Goal: Task Accomplishment & Management: Manage account settings

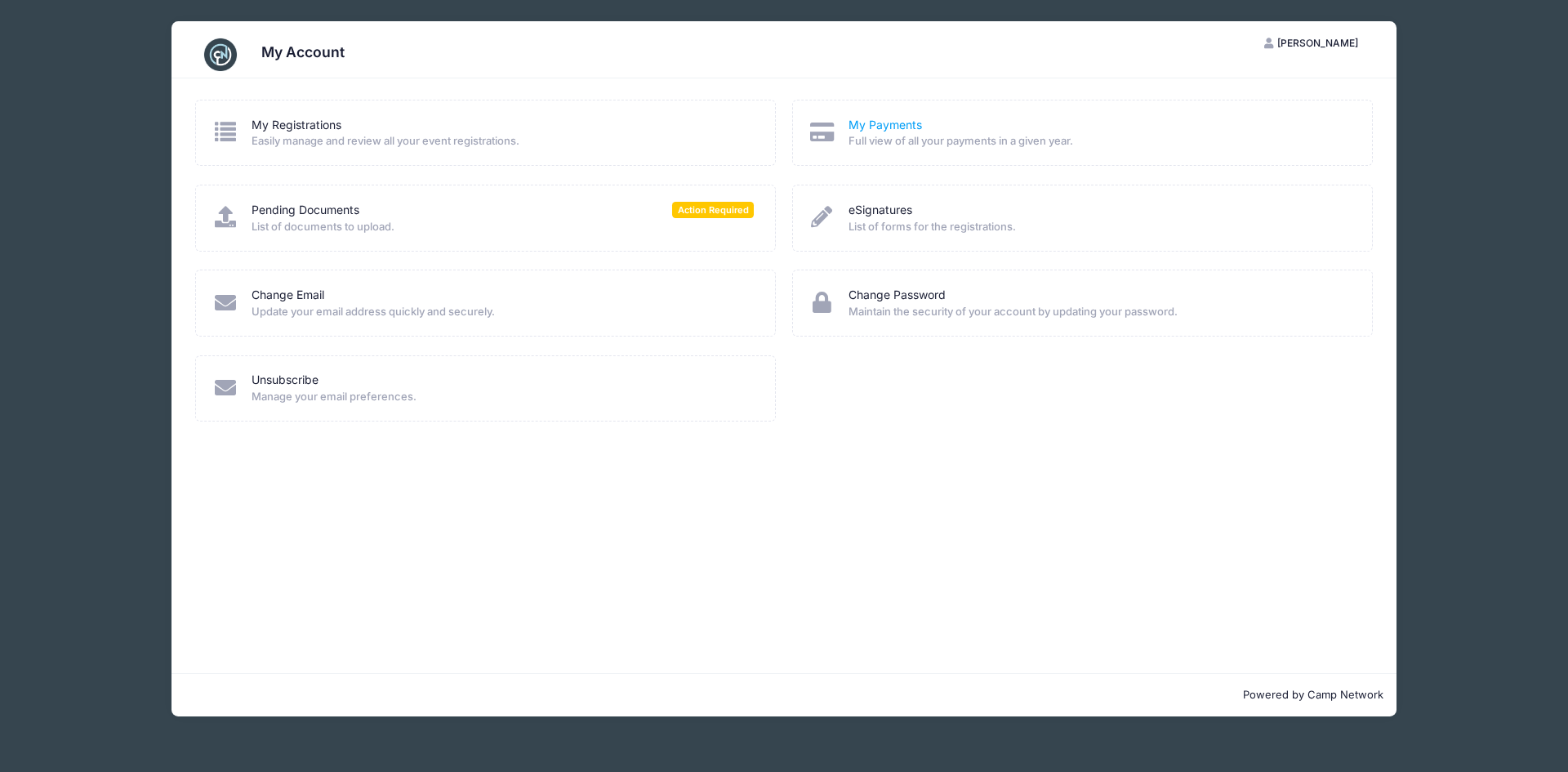
click at [893, 125] on link "My Payments" at bounding box center [885, 125] width 74 height 17
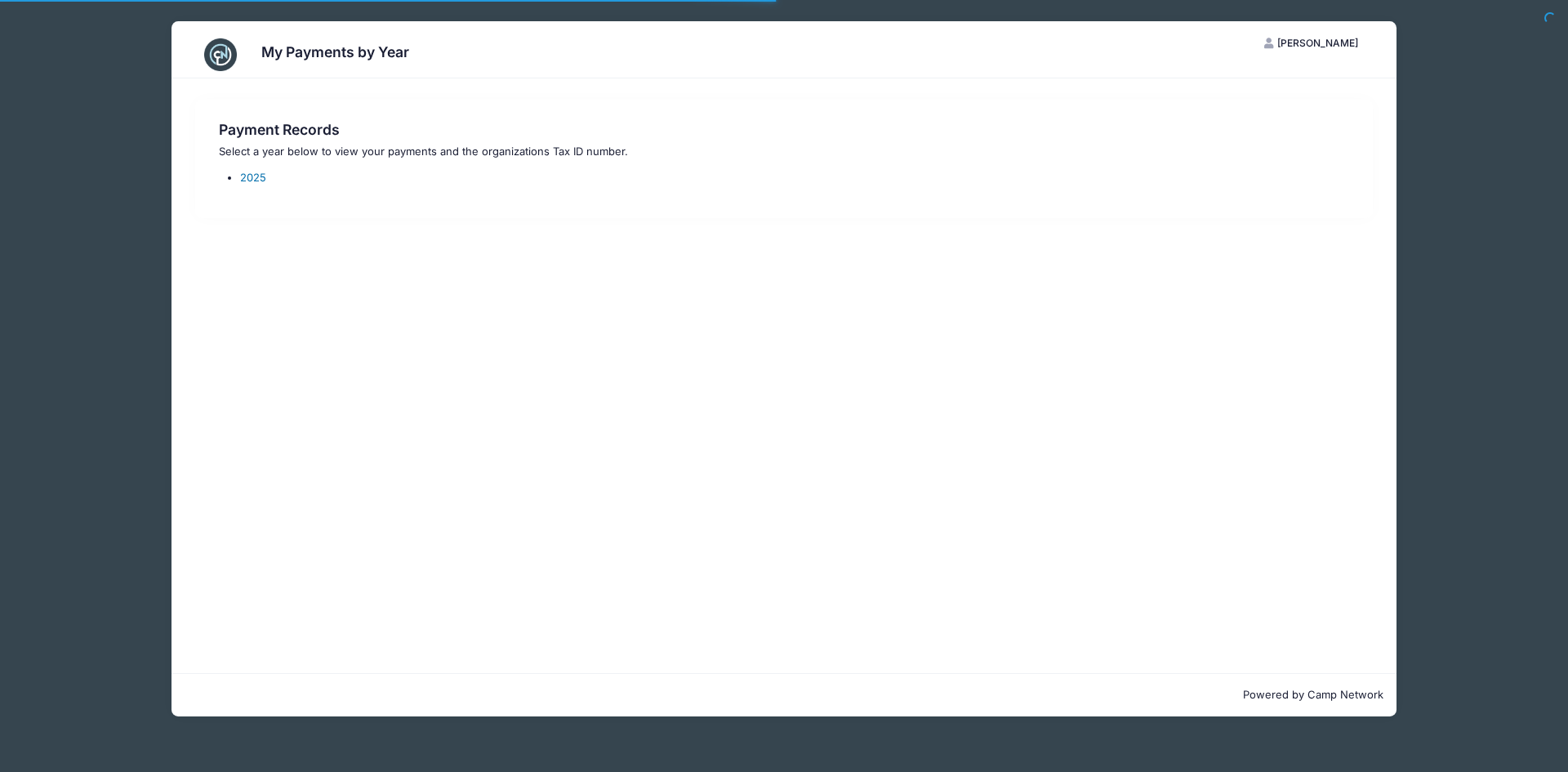
click at [256, 178] on link "2025" at bounding box center [254, 177] width 26 height 13
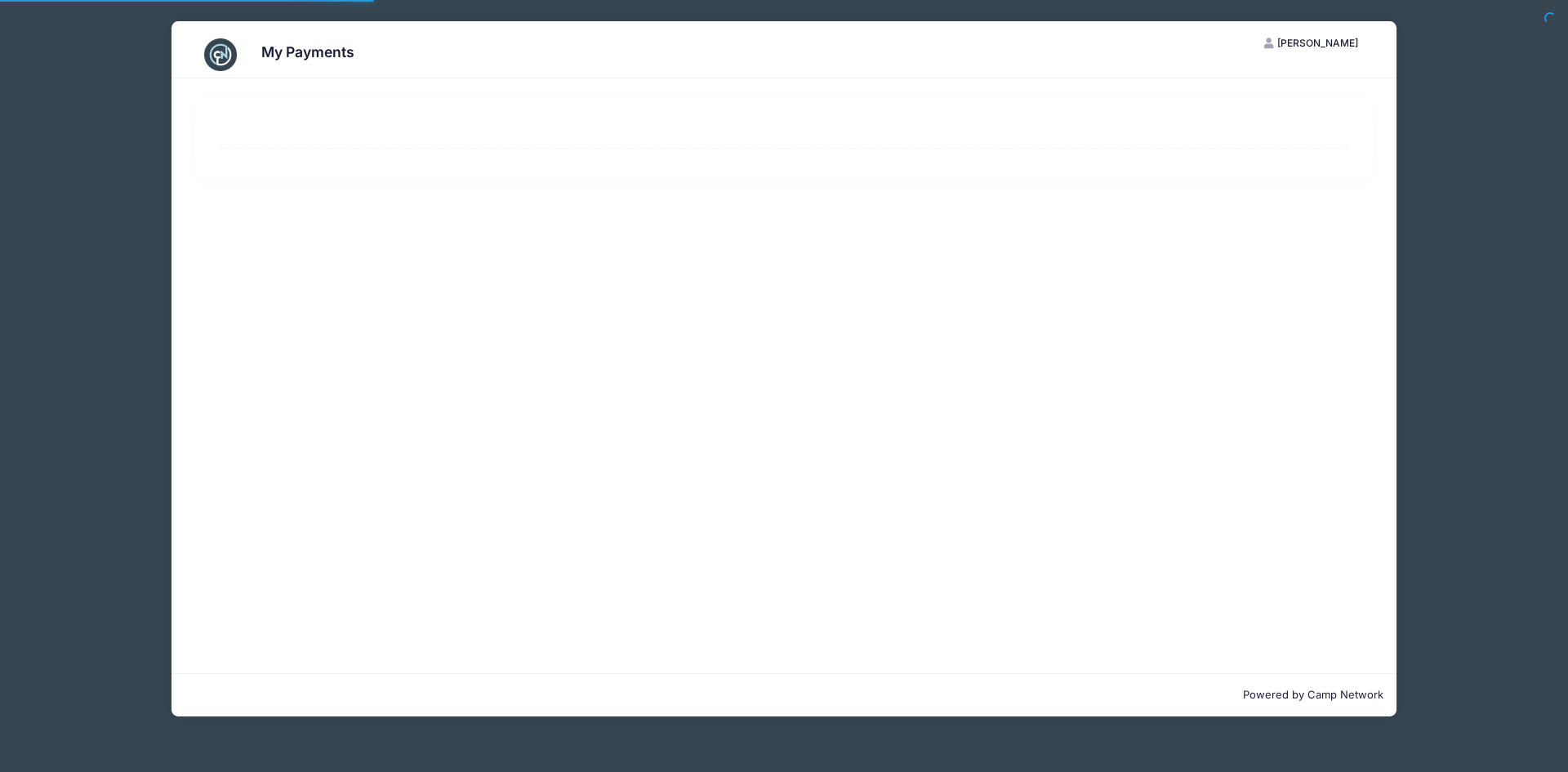
select select "10"
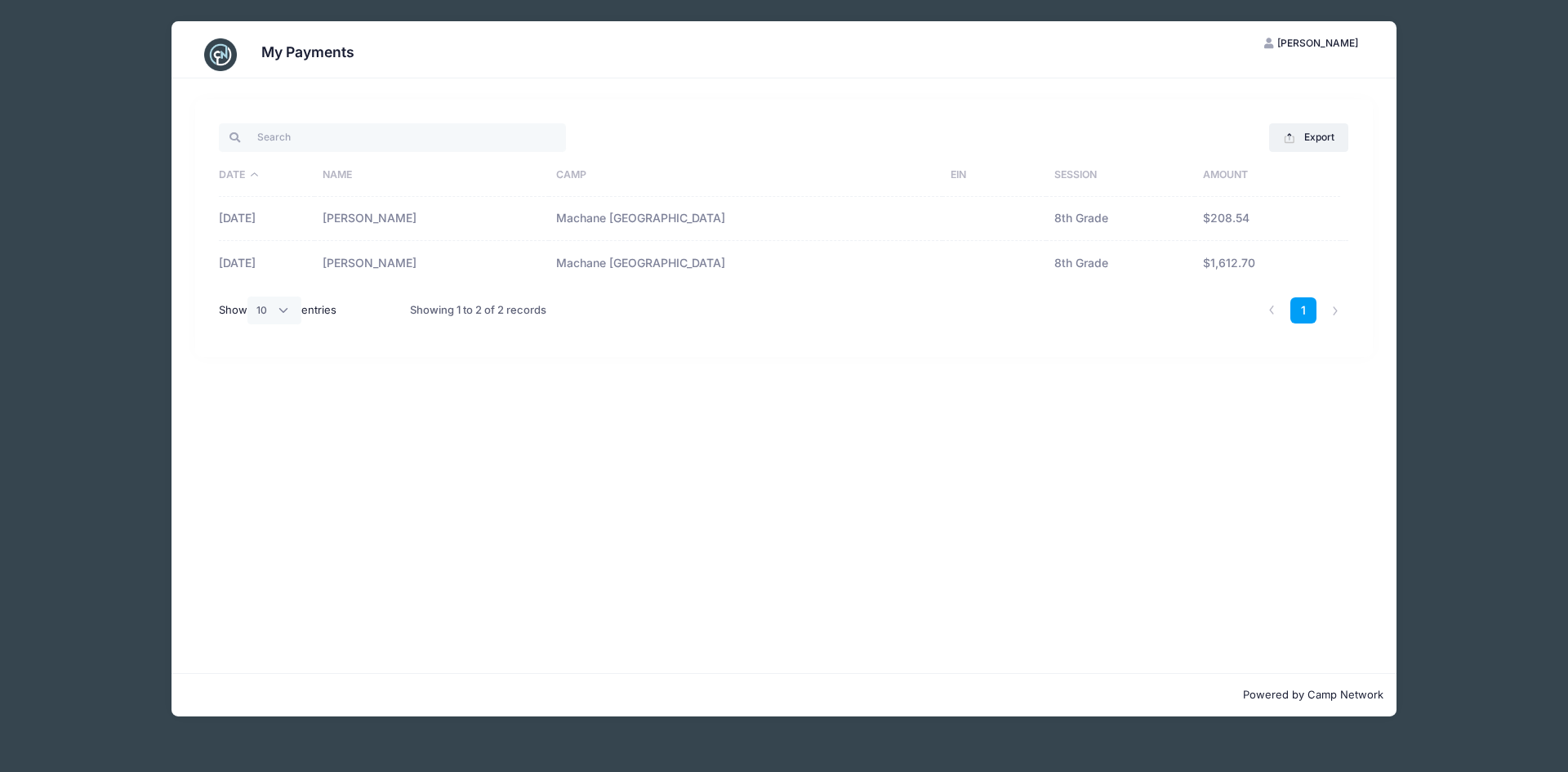
drag, startPoint x: 627, startPoint y: 210, endPoint x: 584, endPoint y: 218, distance: 43.7
click at [619, 213] on tr "02/19/2025 Shoshana Sicker Machane Racket Lake 8th Grade $208.54" at bounding box center [784, 219] width 1130 height 44
click at [466, 218] on td "[PERSON_NAME]" at bounding box center [431, 219] width 235 height 44
click at [467, 218] on td "[PERSON_NAME]" at bounding box center [431, 219] width 235 height 44
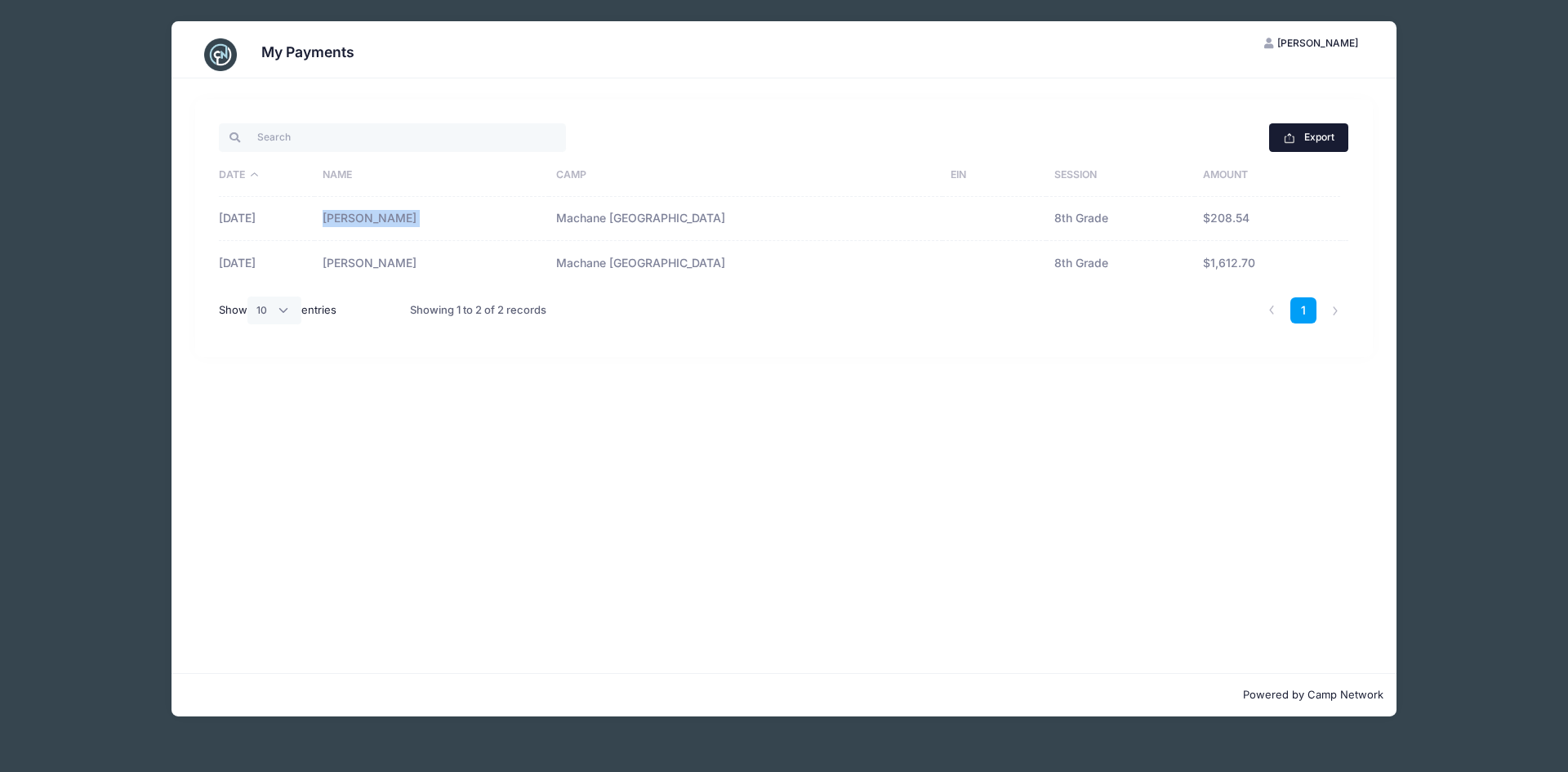
click at [1309, 134] on button "Export" at bounding box center [1309, 137] width 79 height 27
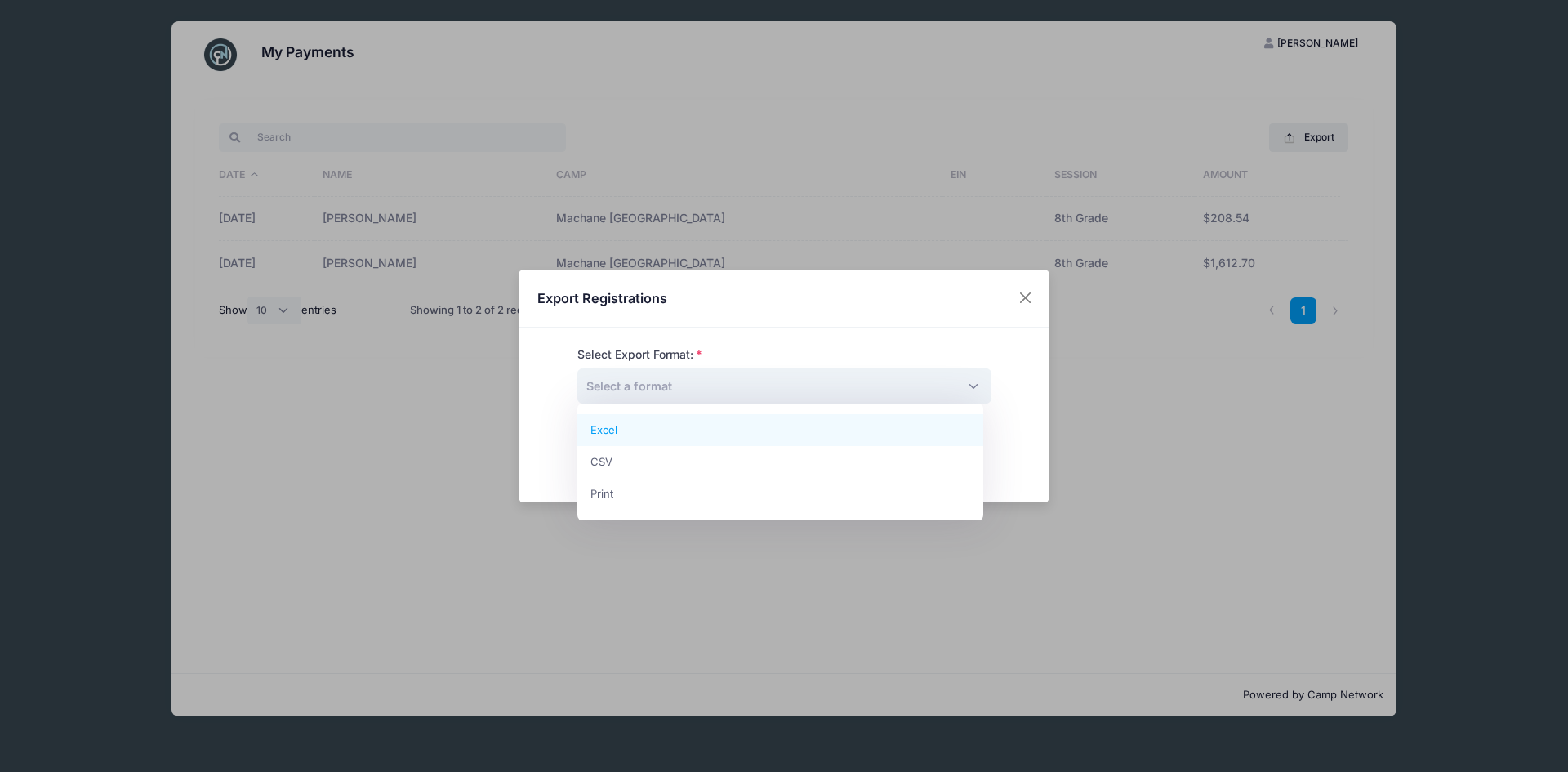
click at [734, 402] on span "Select a format" at bounding box center [784, 386] width 414 height 35
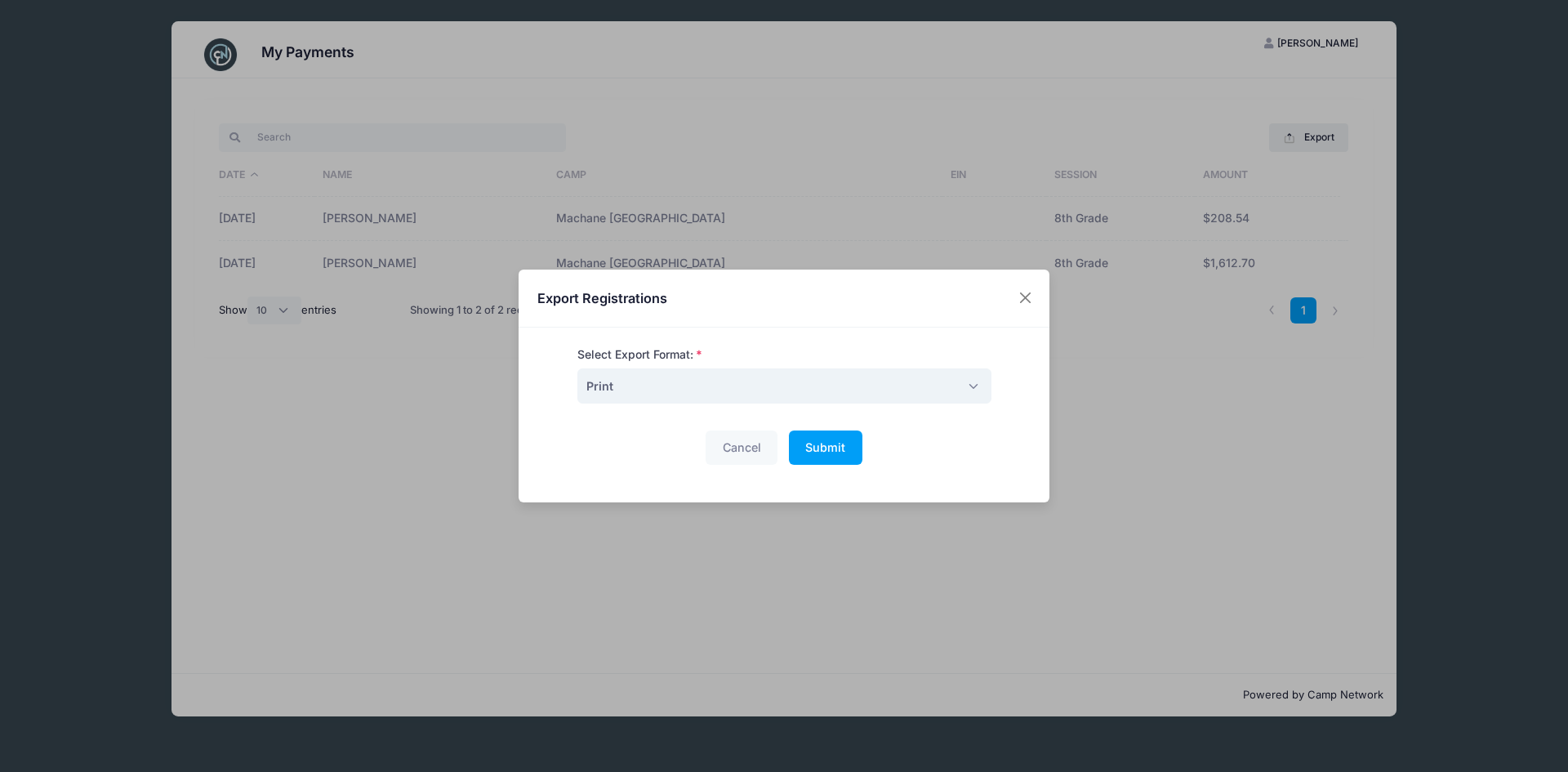
click at [938, 386] on span "Print" at bounding box center [784, 386] width 414 height 35
click at [801, 452] on button "Submit Please wait..." at bounding box center [826, 447] width 74 height 35
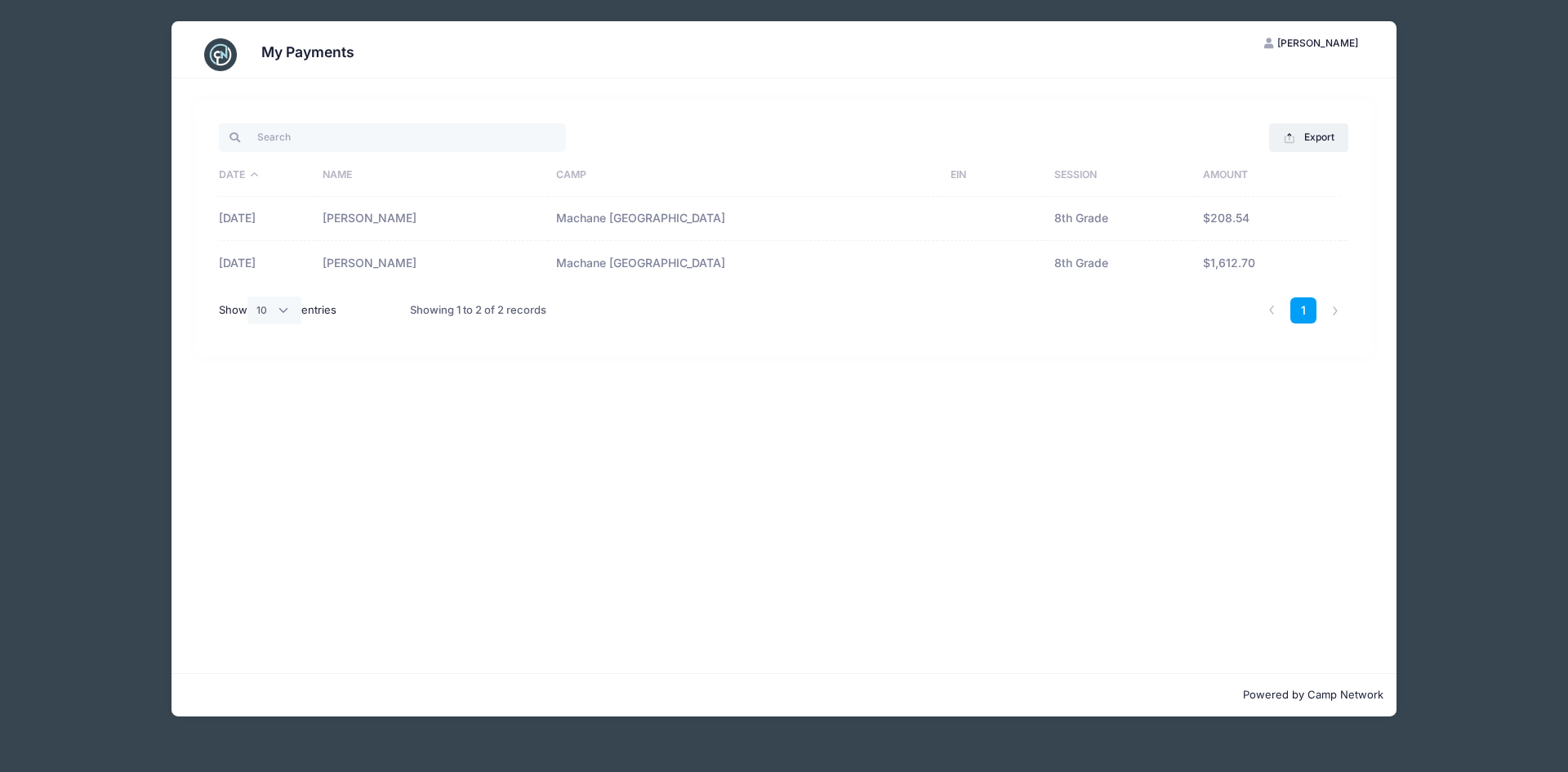
drag, startPoint x: 451, startPoint y: 217, endPoint x: 270, endPoint y: 213, distance: 181.0
click at [434, 217] on td "[PERSON_NAME]" at bounding box center [431, 219] width 235 height 44
drag, startPoint x: 272, startPoint y: 212, endPoint x: 226, endPoint y: 228, distance: 48.7
click at [235, 227] on td "02/19/2025" at bounding box center [266, 219] width 95 height 44
click at [226, 228] on td "02/19/2025" at bounding box center [266, 219] width 95 height 44
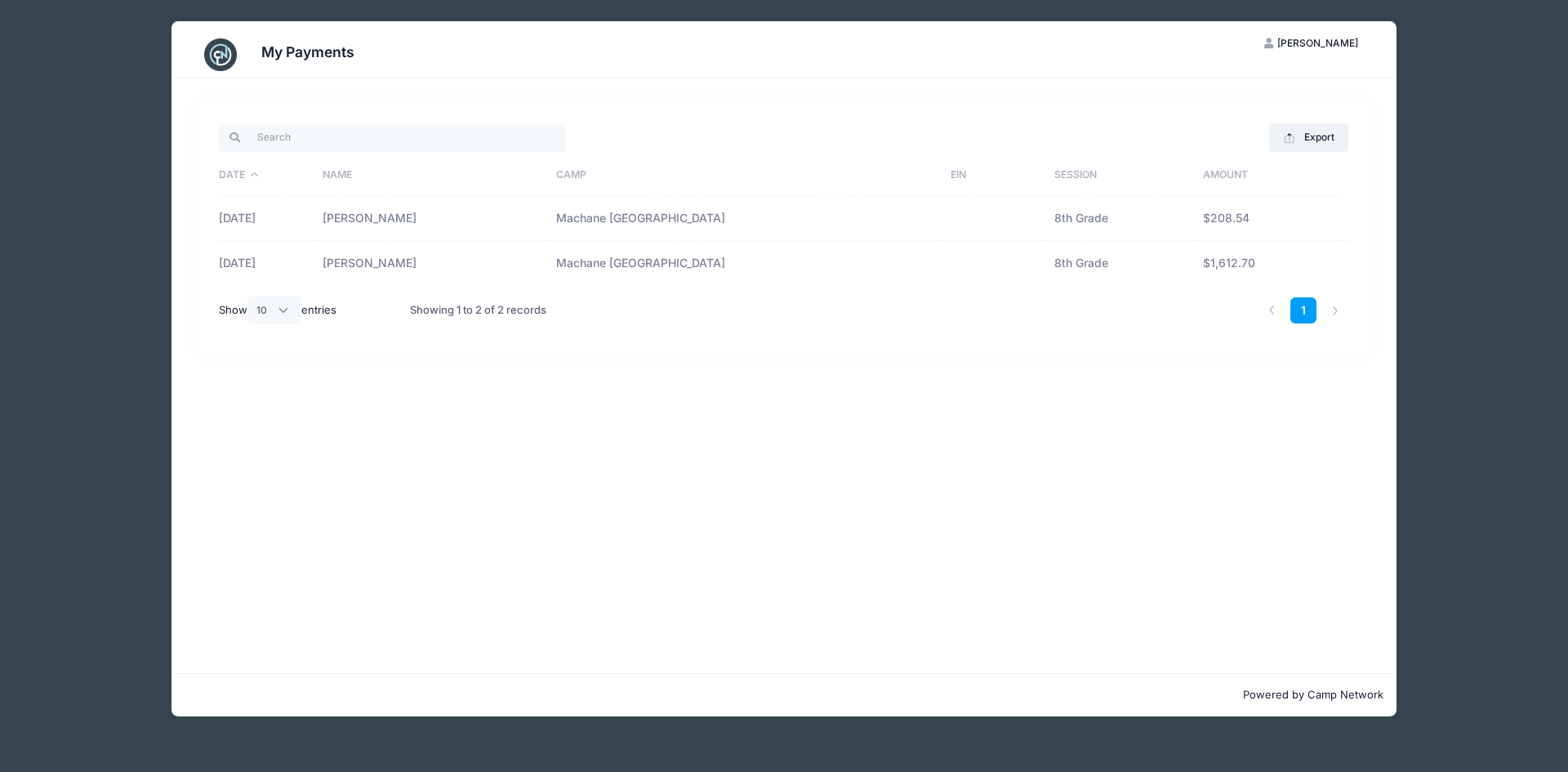
drag, startPoint x: 231, startPoint y: 227, endPoint x: 256, endPoint y: 249, distance: 33.3
click at [235, 229] on td "02/19/2025" at bounding box center [266, 219] width 95 height 44
drag, startPoint x: 1338, startPoint y: 304, endPoint x: 1328, endPoint y: 307, distance: 10.4
click at [1333, 306] on li at bounding box center [1335, 310] width 27 height 27
click at [1280, 318] on li at bounding box center [1272, 310] width 27 height 27
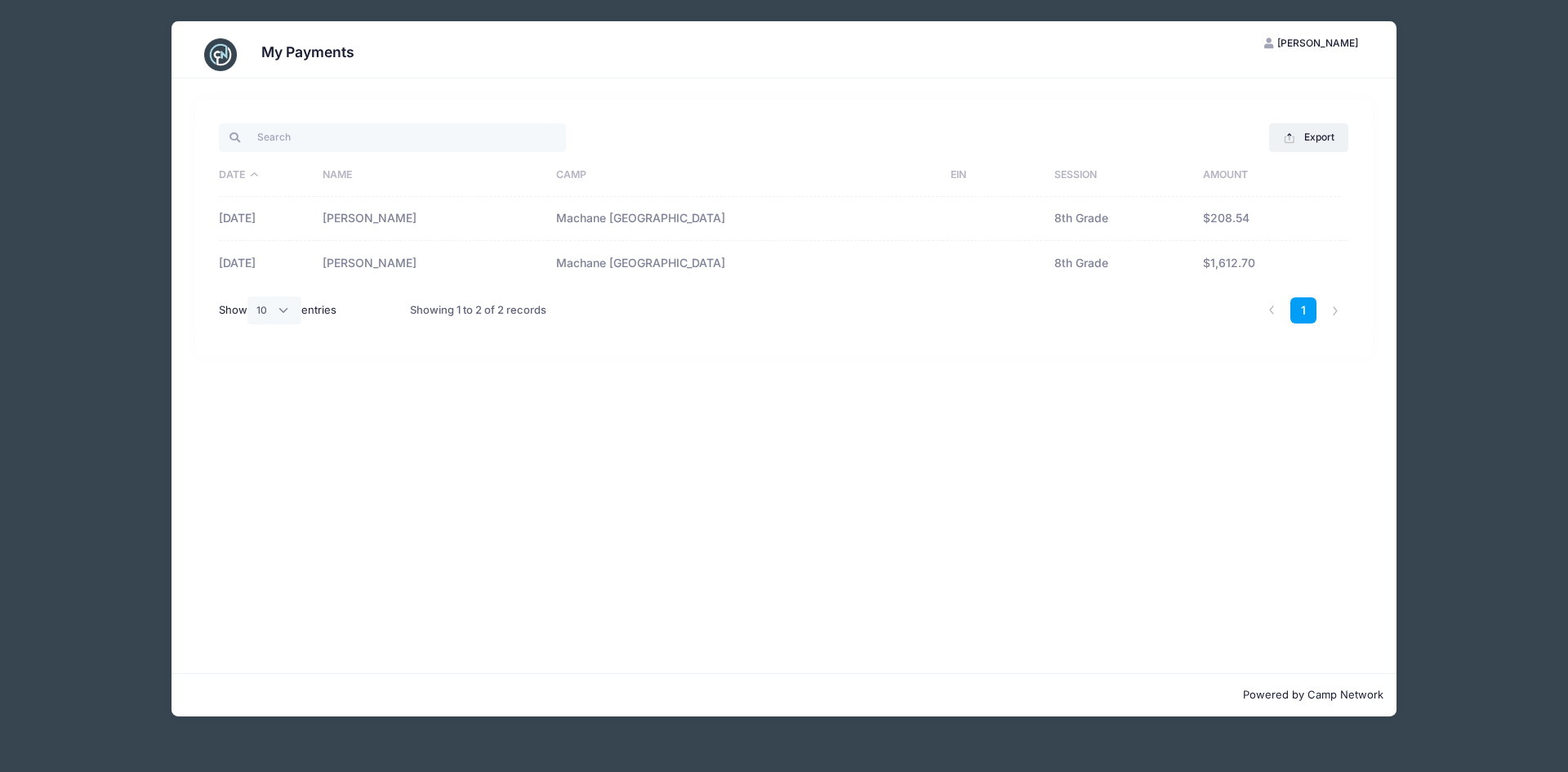
drag, startPoint x: 1270, startPoint y: 312, endPoint x: 1282, endPoint y: 290, distance: 25.1
click at [1282, 290] on div "1" at bounding box center [1304, 310] width 91 height 52
drag, startPoint x: 1425, startPoint y: 79, endPoint x: 1356, endPoint y: 53, distance: 73.7
click at [1411, 74] on div "My Payments SS Shoshana Sicker My Account Logout Export Excel CSV Print Date Na…" at bounding box center [784, 369] width 1470 height 737
click at [1322, 131] on button "Export" at bounding box center [1309, 137] width 79 height 27
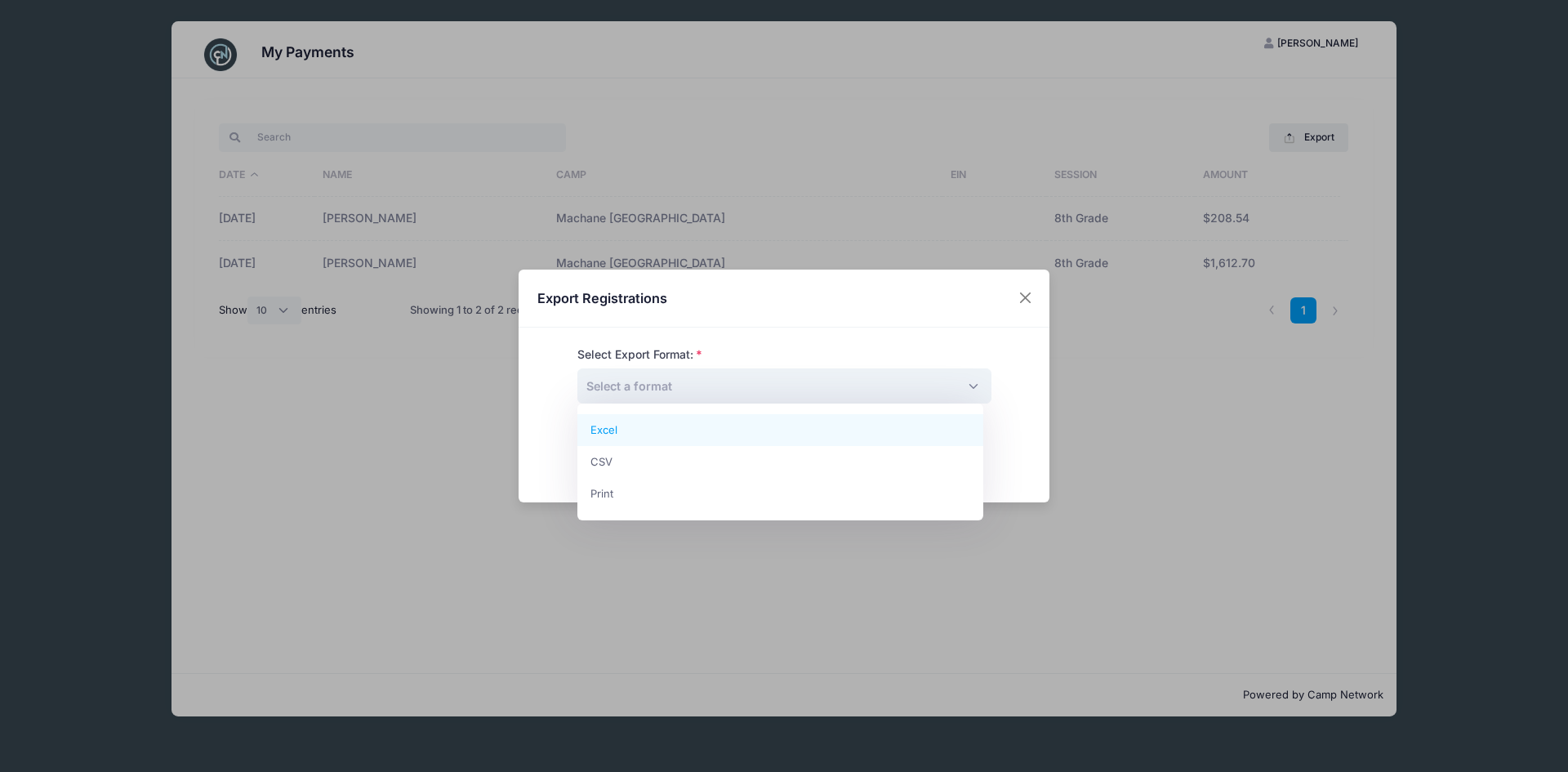
click at [741, 398] on span "Select a format" at bounding box center [784, 386] width 414 height 35
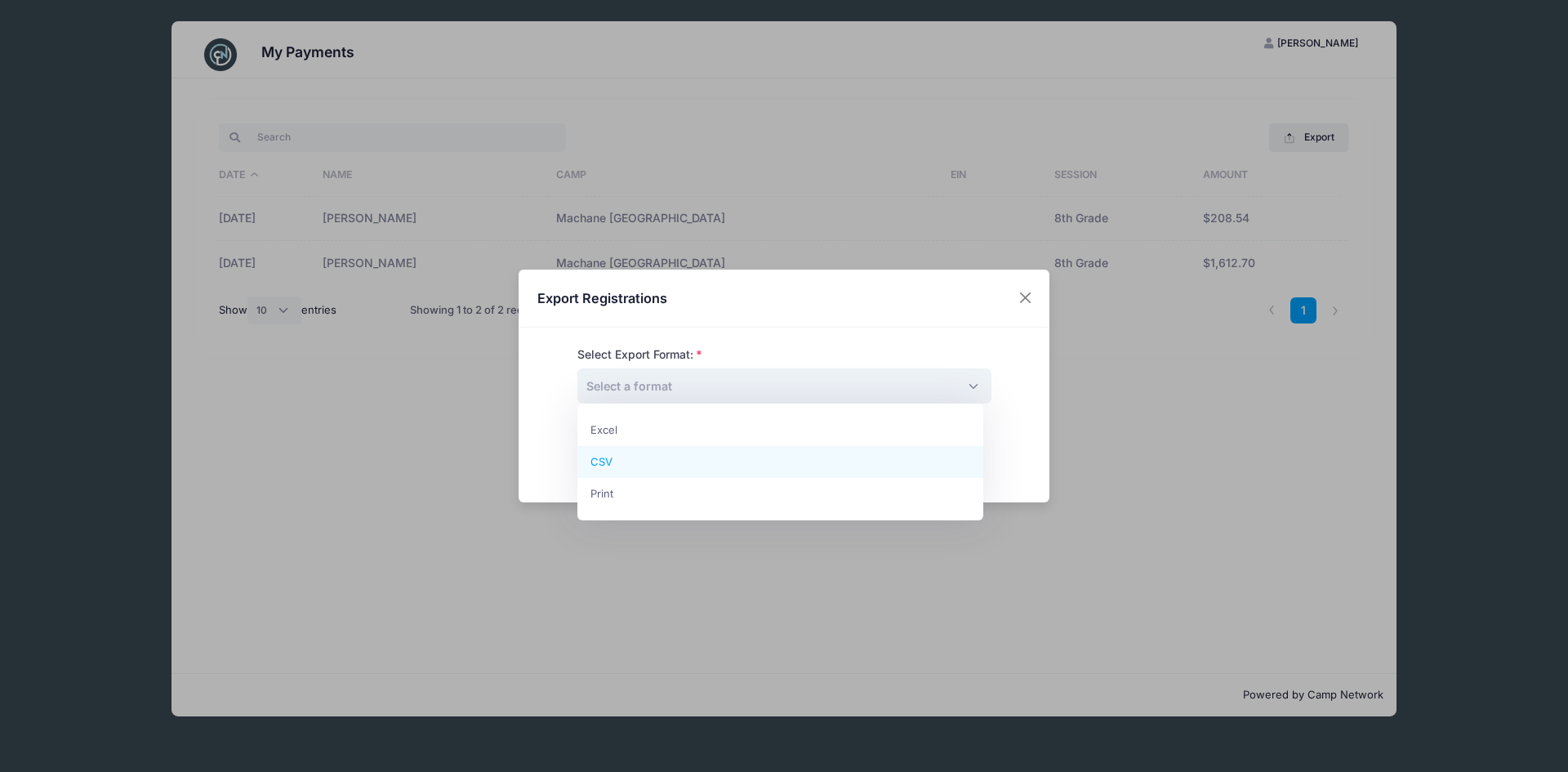
select select "csv"
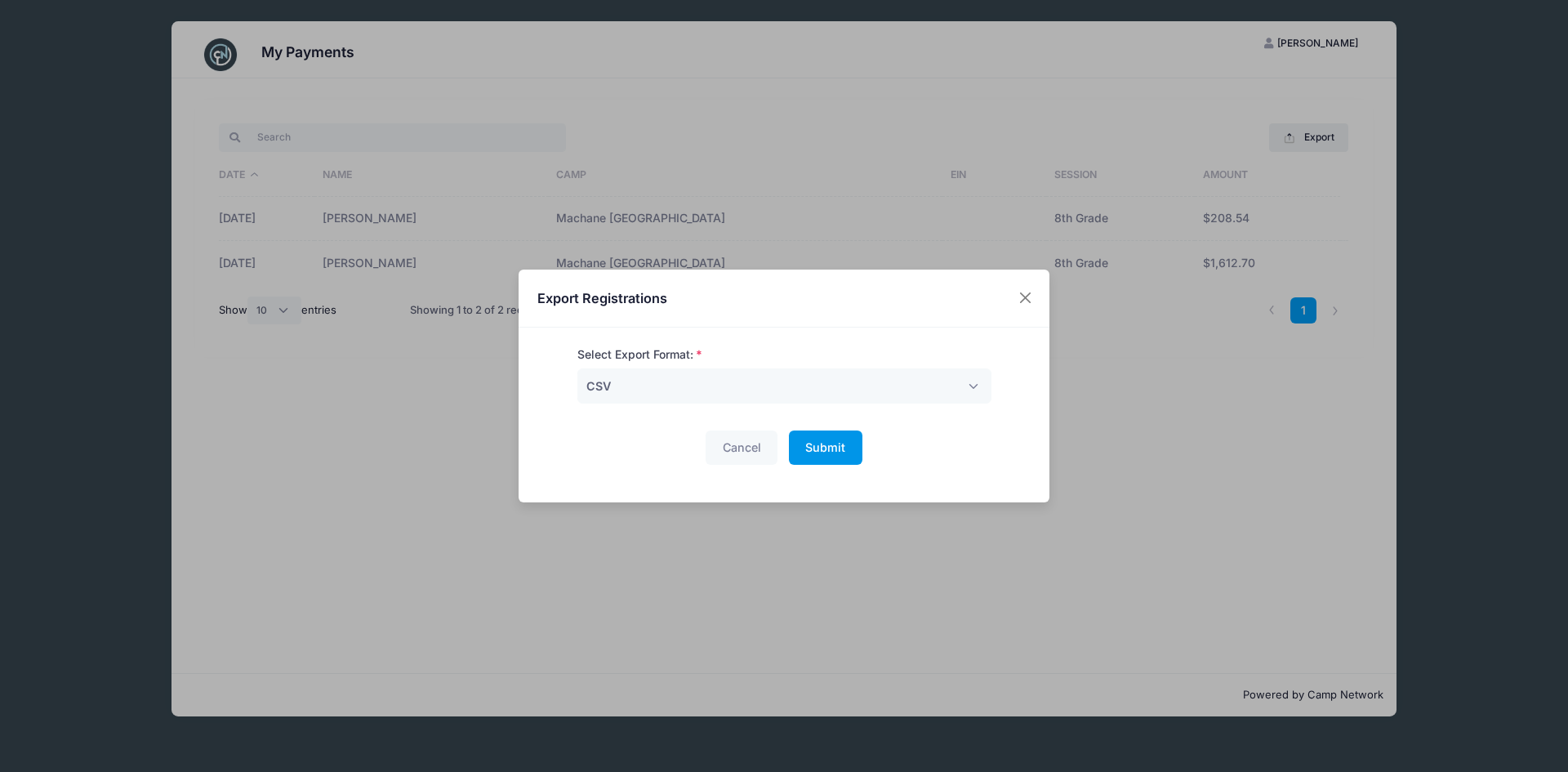
click at [829, 445] on span "Submit" at bounding box center [825, 447] width 40 height 14
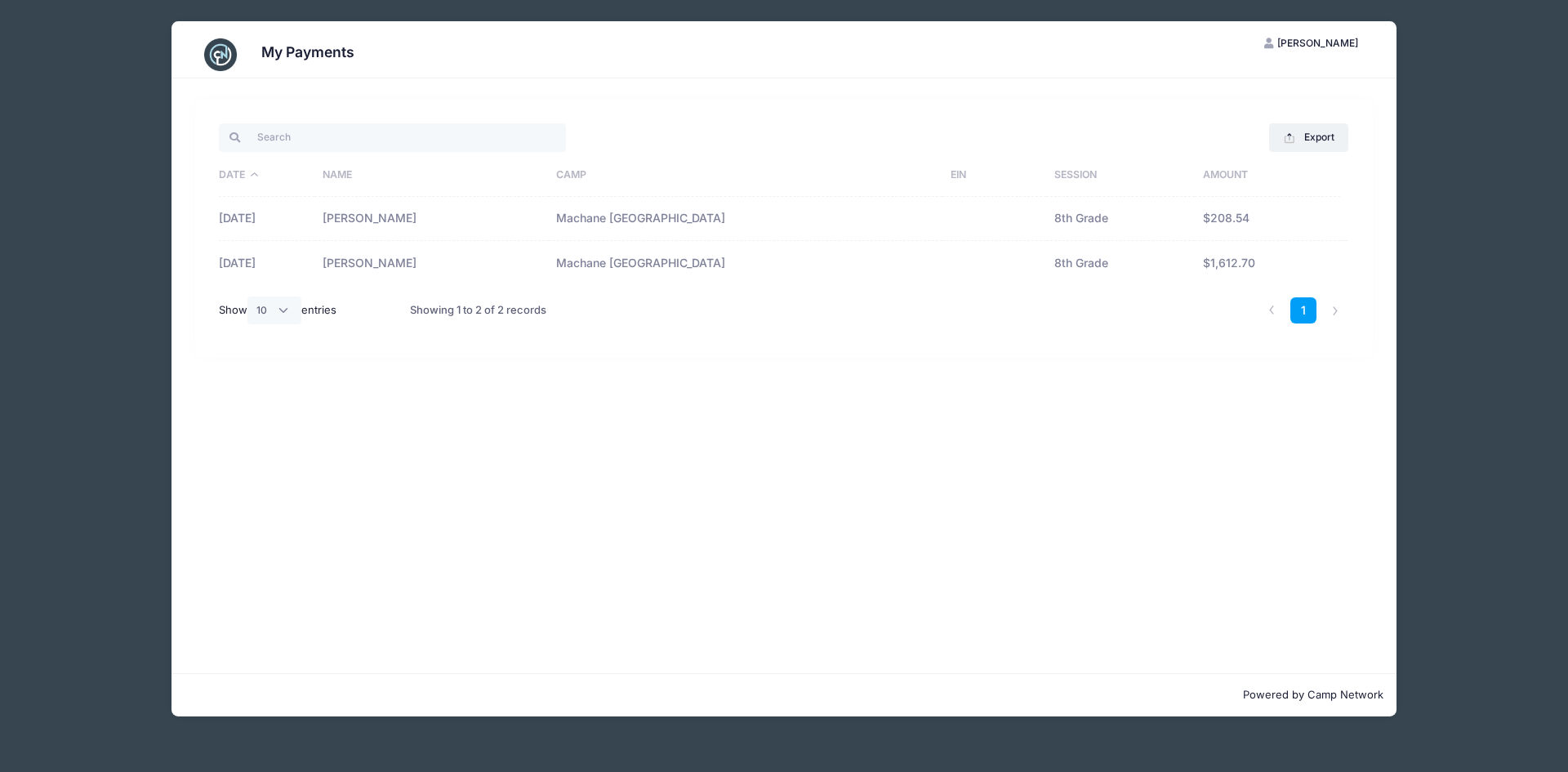
click at [1485, 67] on div "My Payments SS Shoshana Sicker My Account Logout Export Excel CSV Print Date Na…" at bounding box center [784, 369] width 1470 height 737
